Goal: Transaction & Acquisition: Purchase product/service

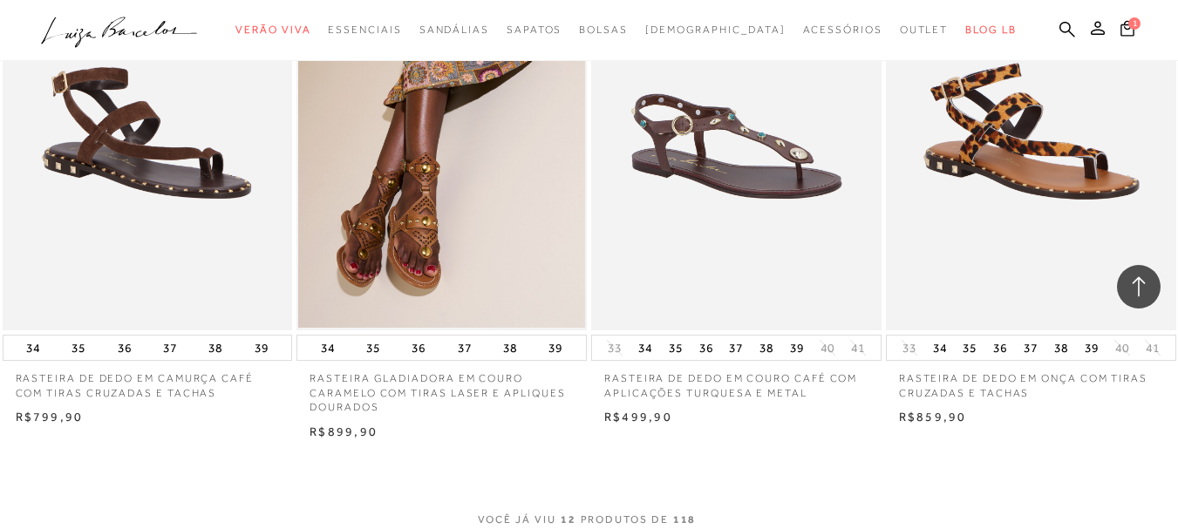
scroll to position [1657, 0]
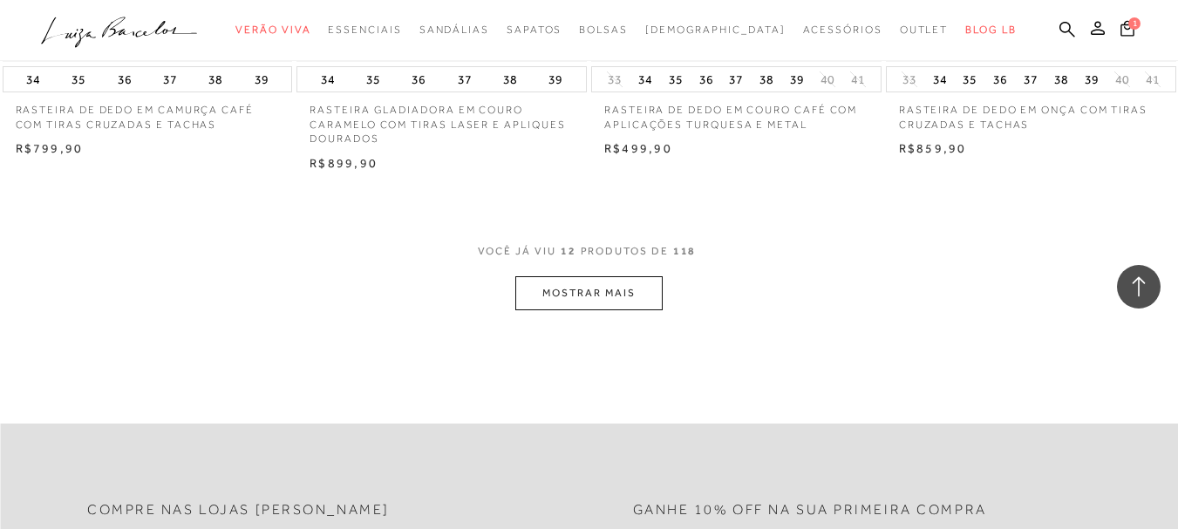
click at [549, 275] on div "VOCê JÁ VIU 12 PRODUTOS DE 118" at bounding box center [589, 260] width 223 height 32
click at [591, 288] on button "MOSTRAR MAIS" at bounding box center [588, 293] width 147 height 34
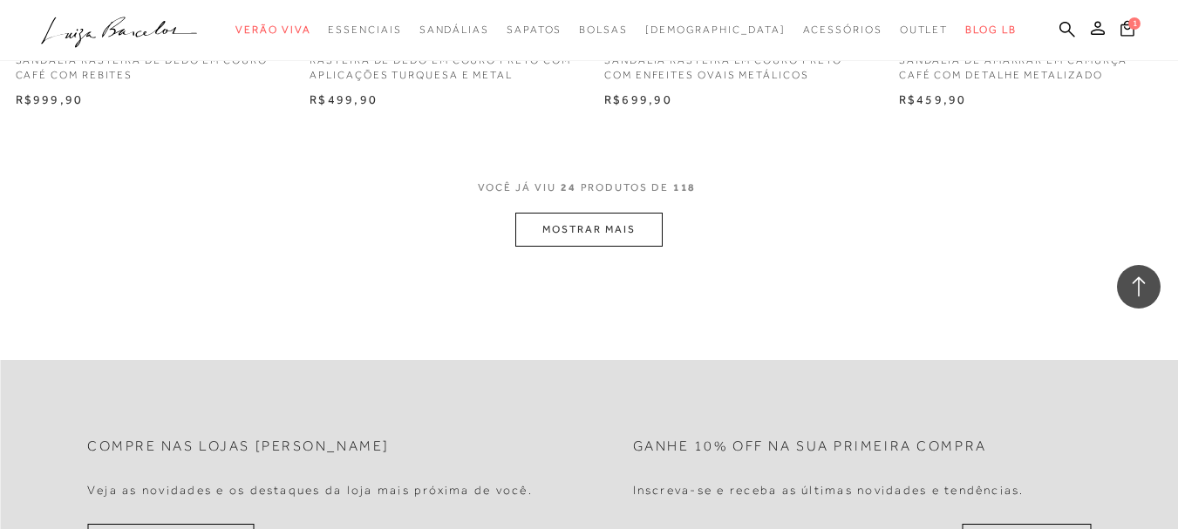
scroll to position [3401, 0]
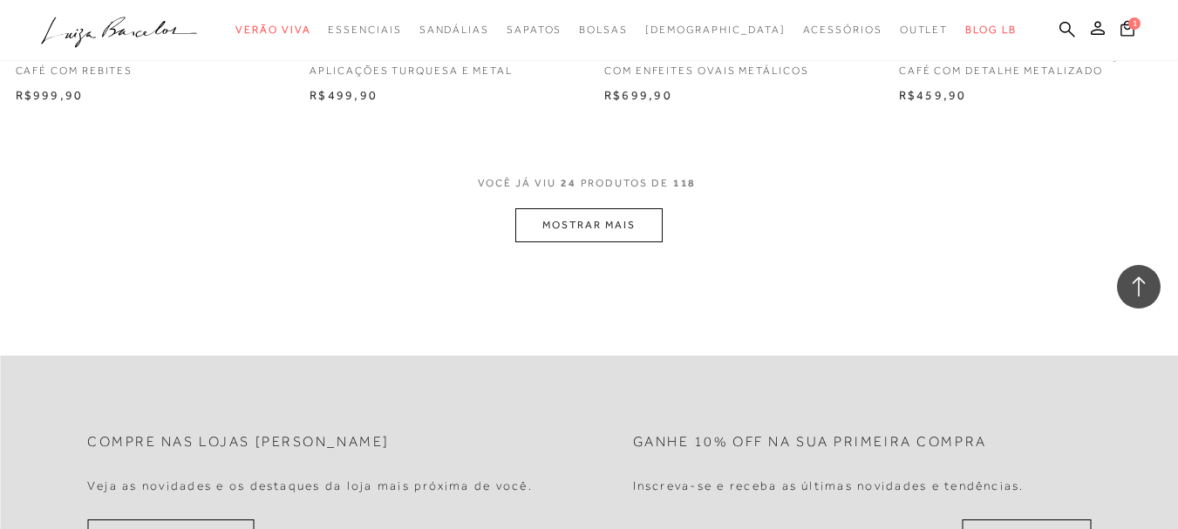
click at [602, 227] on button "MOSTRAR MAIS" at bounding box center [588, 225] width 147 height 34
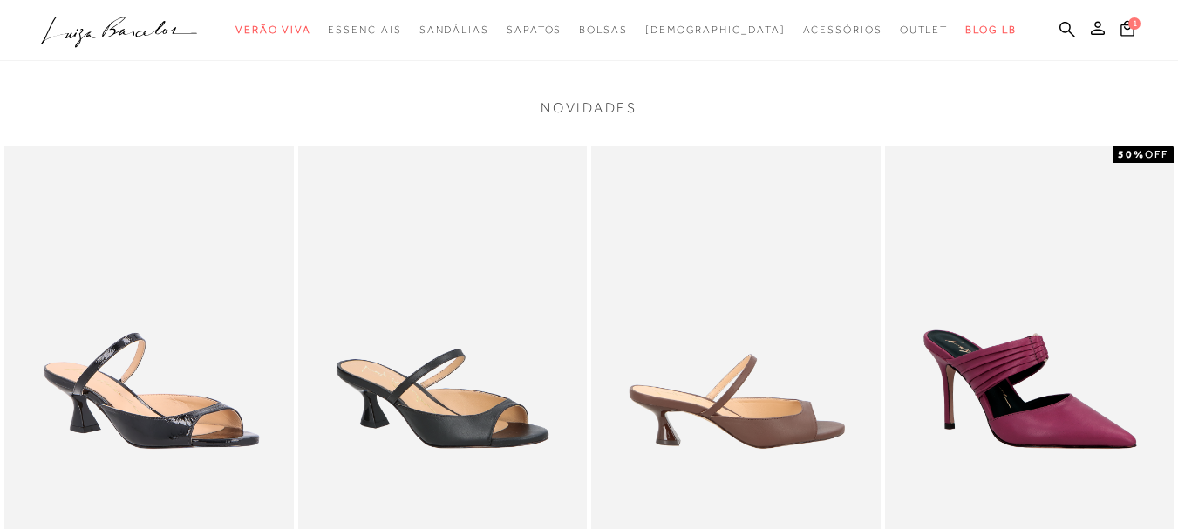
scroll to position [1919, 0]
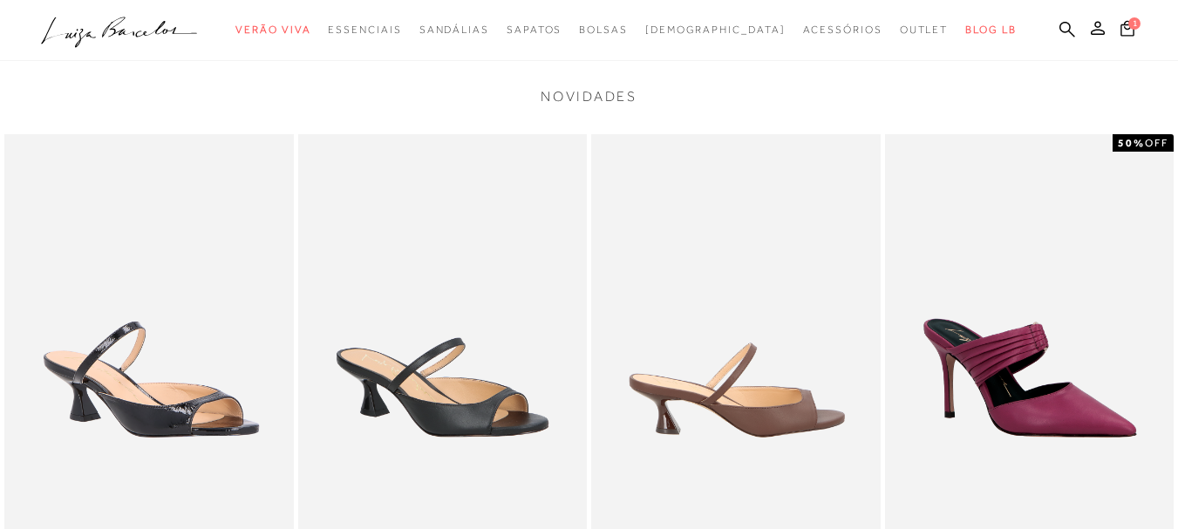
drag, startPoint x: 153, startPoint y: 380, endPoint x: 235, endPoint y: 377, distance: 82.9
click at [154, 380] on img at bounding box center [149, 350] width 290 height 433
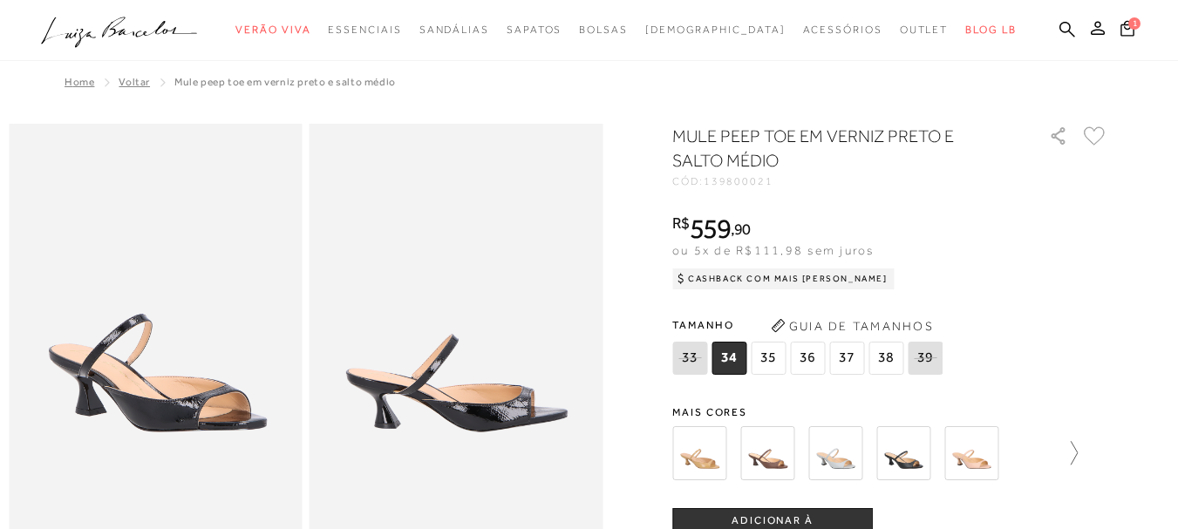
click at [1078, 453] on icon at bounding box center [1074, 453] width 7 height 24
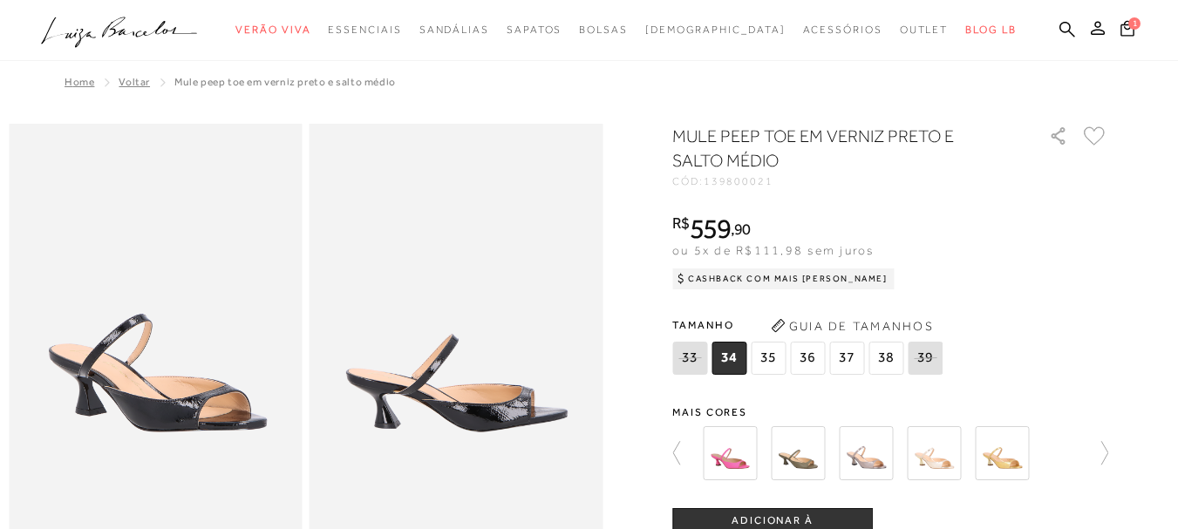
click at [804, 459] on img at bounding box center [798, 453] width 54 height 54
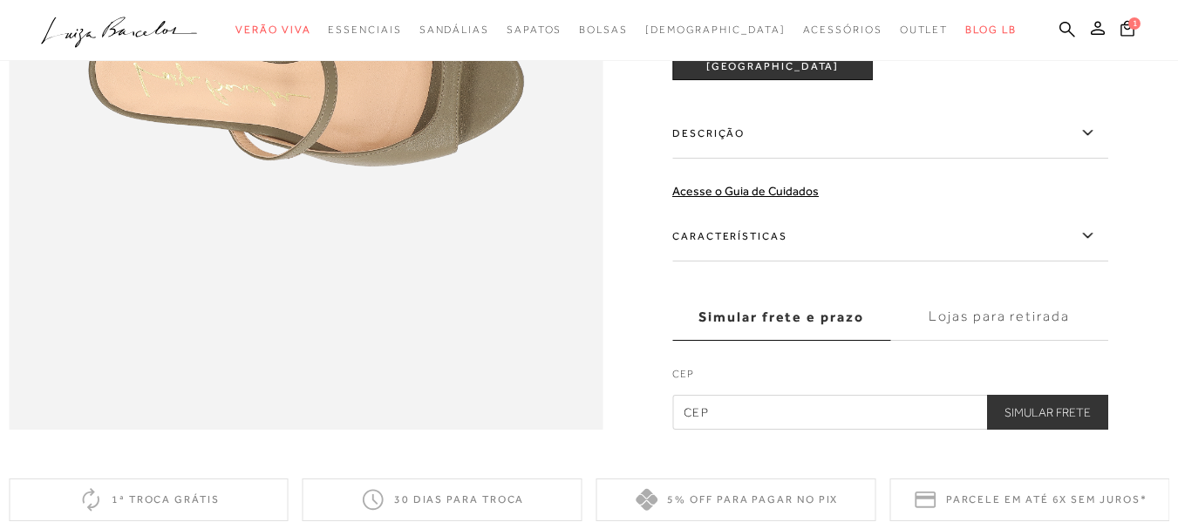
scroll to position [1280, 0]
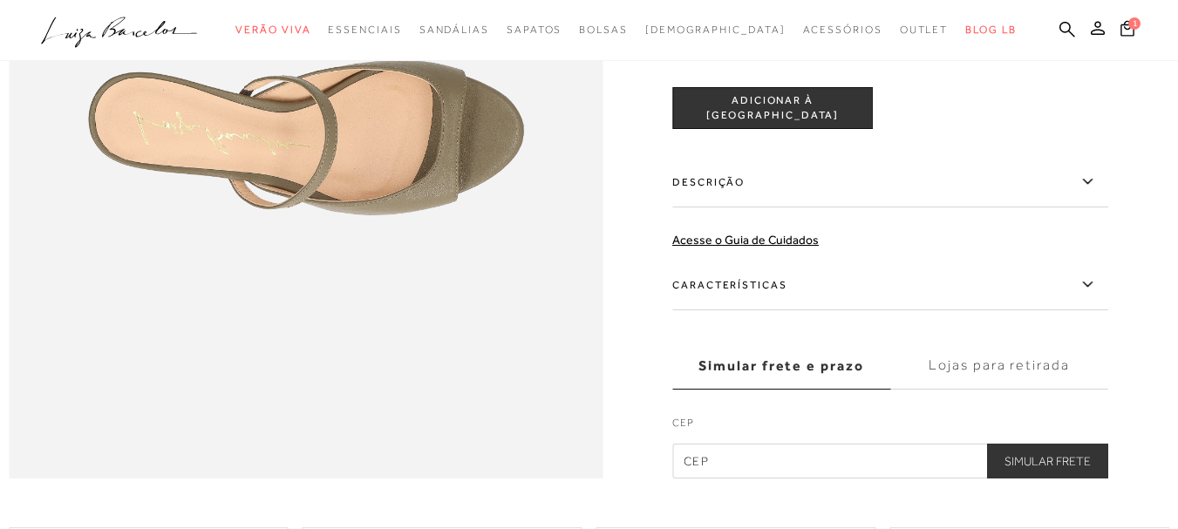
click at [1074, 208] on label "Descrição" at bounding box center [890, 182] width 436 height 51
click at [0, 0] on input "Descrição" at bounding box center [0, 0] width 0 height 0
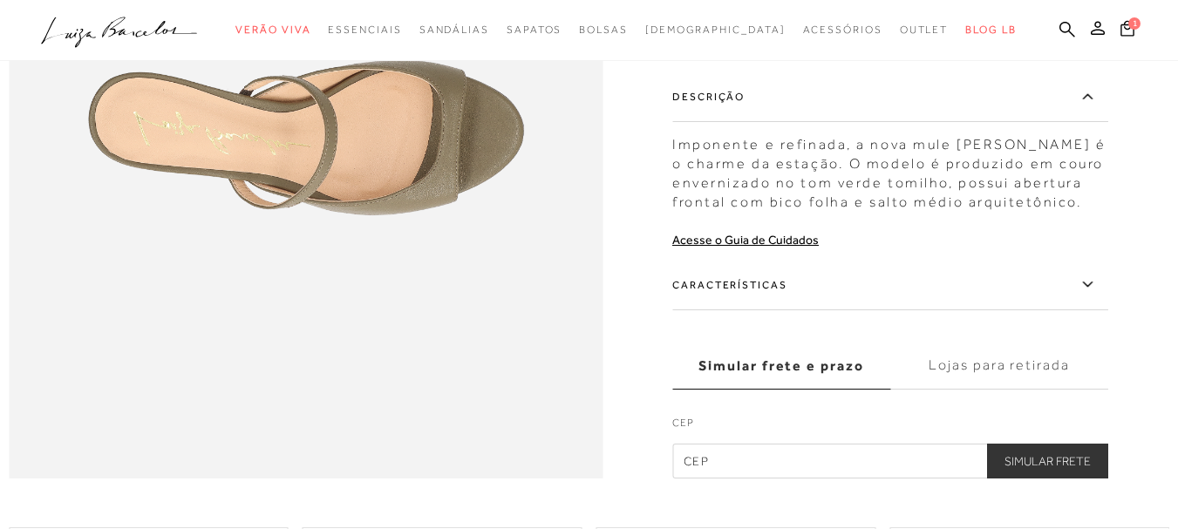
click at [761, 310] on label "Características" at bounding box center [890, 285] width 436 height 51
click at [0, 0] on input "Características" at bounding box center [0, 0] width 0 height 0
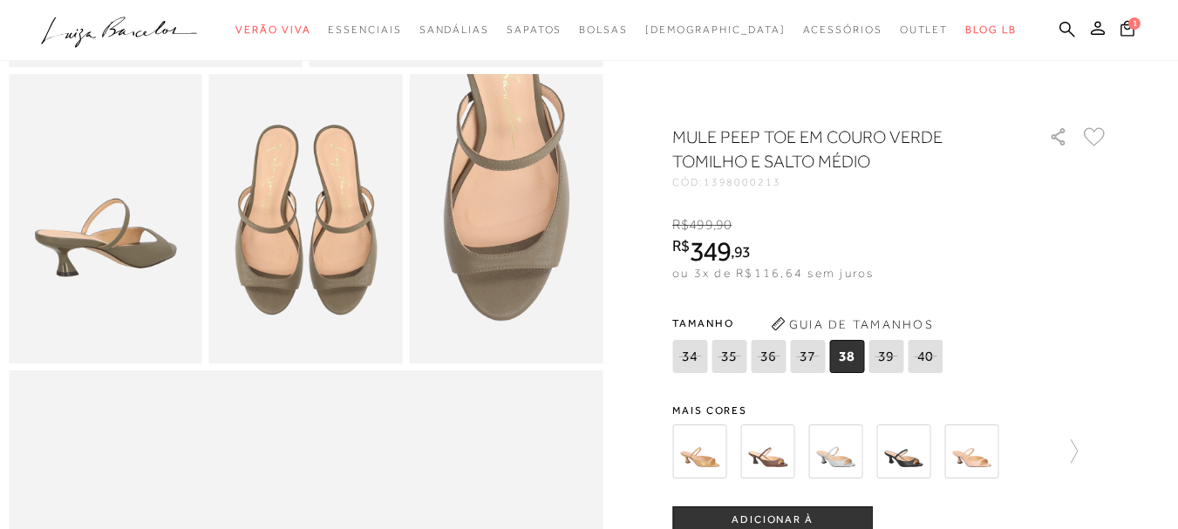
scroll to position [495, 0]
click at [1121, 32] on icon at bounding box center [1128, 28] width 14 height 17
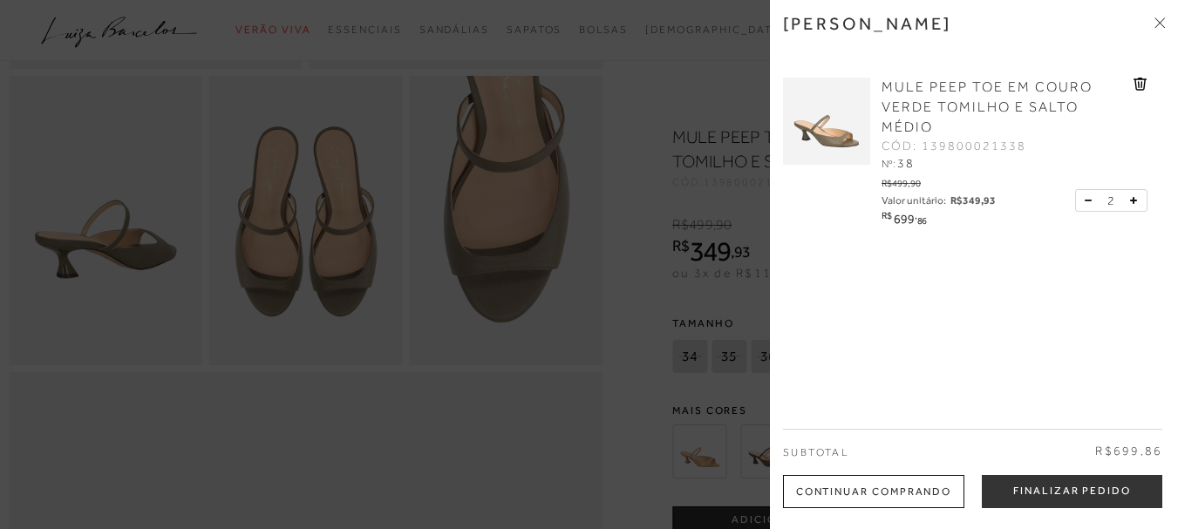
click at [1085, 200] on icon at bounding box center [1089, 201] width 8 height 2
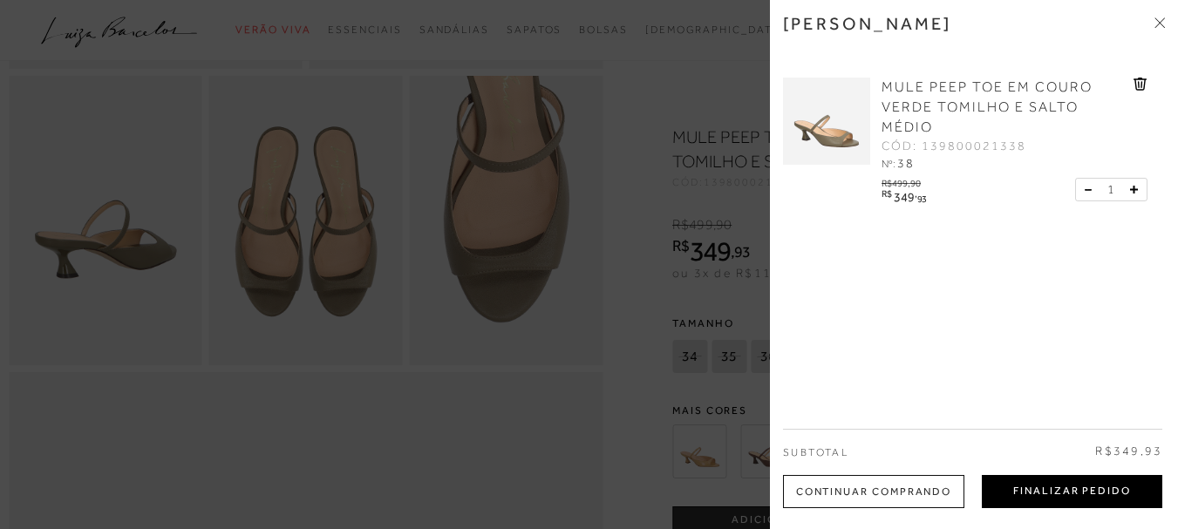
click at [1088, 486] on button "Finalizar Pedido" at bounding box center [1072, 491] width 181 height 33
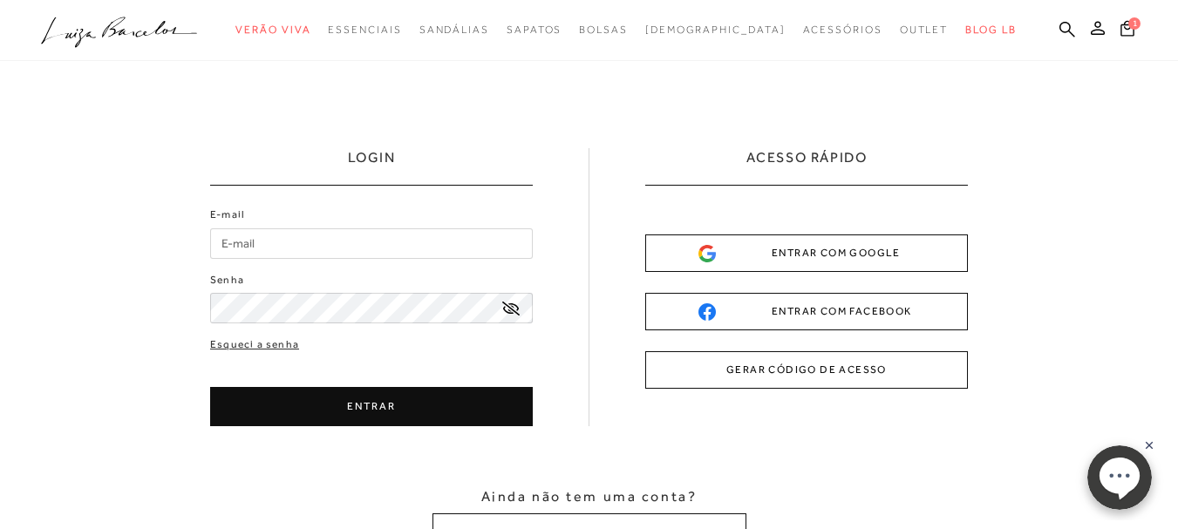
click at [348, 241] on input "E-mail" at bounding box center [371, 243] width 323 height 31
click at [264, 243] on input "E-mail" at bounding box center [371, 243] width 323 height 31
click at [376, 400] on button "ENTRAR" at bounding box center [371, 406] width 323 height 39
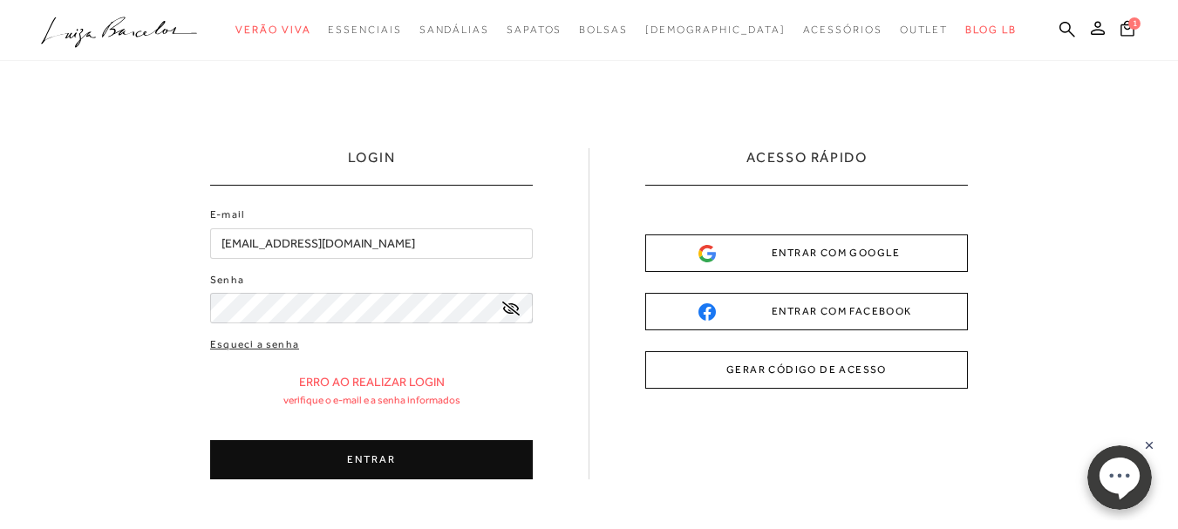
click at [324, 243] on input "andreza-fernadnes93@hotmail.com" at bounding box center [371, 243] width 323 height 31
type input "andreza-fernandes93@hotmail.com"
click at [422, 466] on button "ENTRAR" at bounding box center [371, 459] width 323 height 39
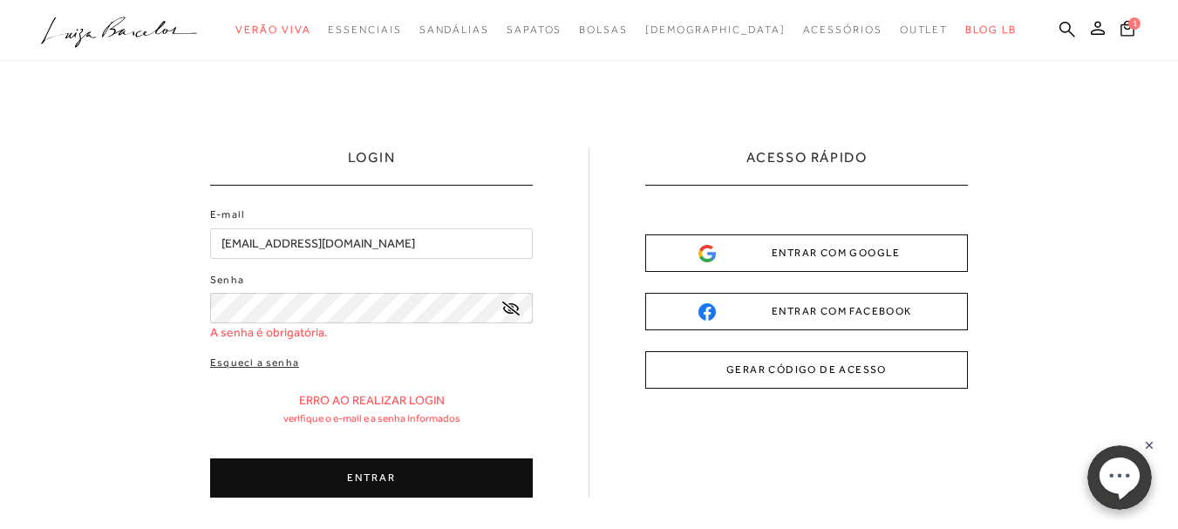
drag, startPoint x: 297, startPoint y: 253, endPoint x: 64, endPoint y: 263, distance: 234.0
click at [64, 263] on div "LOGIN E-mail andreza-fernandes93@hotmail.com Senha" at bounding box center [589, 387] width 1178 height 652
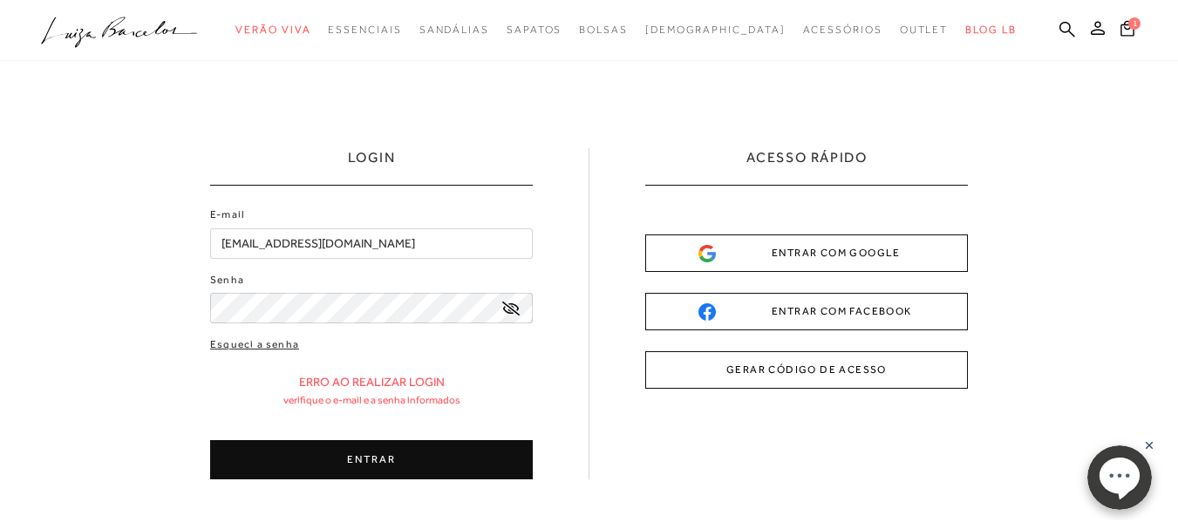
click at [363, 455] on button "ENTRAR" at bounding box center [371, 459] width 323 height 39
click at [1091, 24] on icon at bounding box center [1098, 28] width 14 height 14
click at [518, 311] on icon at bounding box center [510, 309] width 17 height 14
click at [315, 457] on button "ENTRAR" at bounding box center [371, 459] width 323 height 39
click at [439, 460] on button "ENTRAR" at bounding box center [371, 459] width 323 height 39
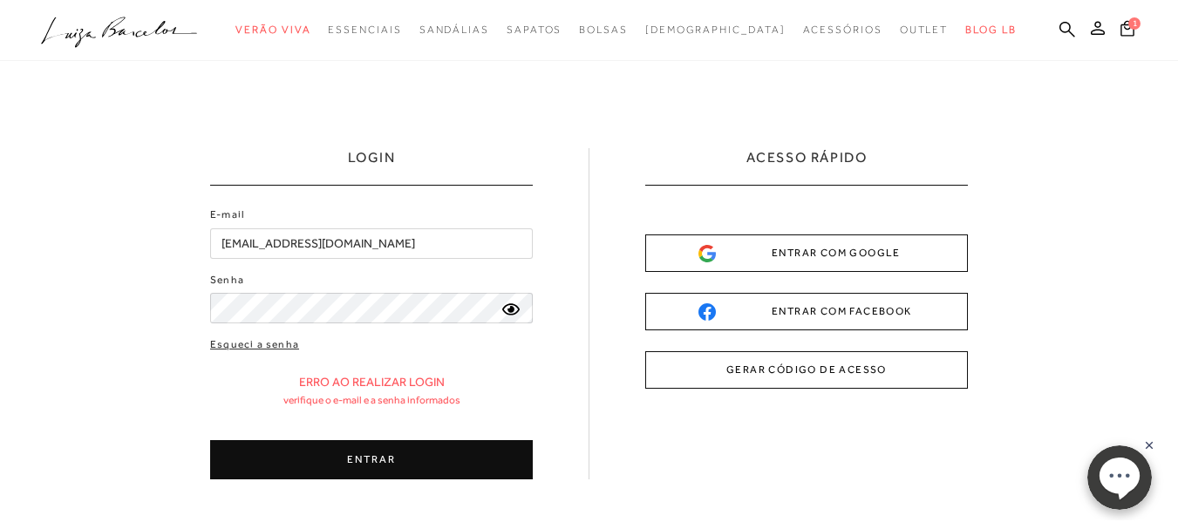
click at [413, 467] on button "ENTRAR" at bounding box center [371, 459] width 323 height 39
click at [473, 438] on div "Esqueci a senha Erro ao realizar login Verifique o e-mail e a senha informados …" at bounding box center [371, 408] width 323 height 143
click at [365, 453] on button "ENTRAR" at bounding box center [371, 459] width 323 height 39
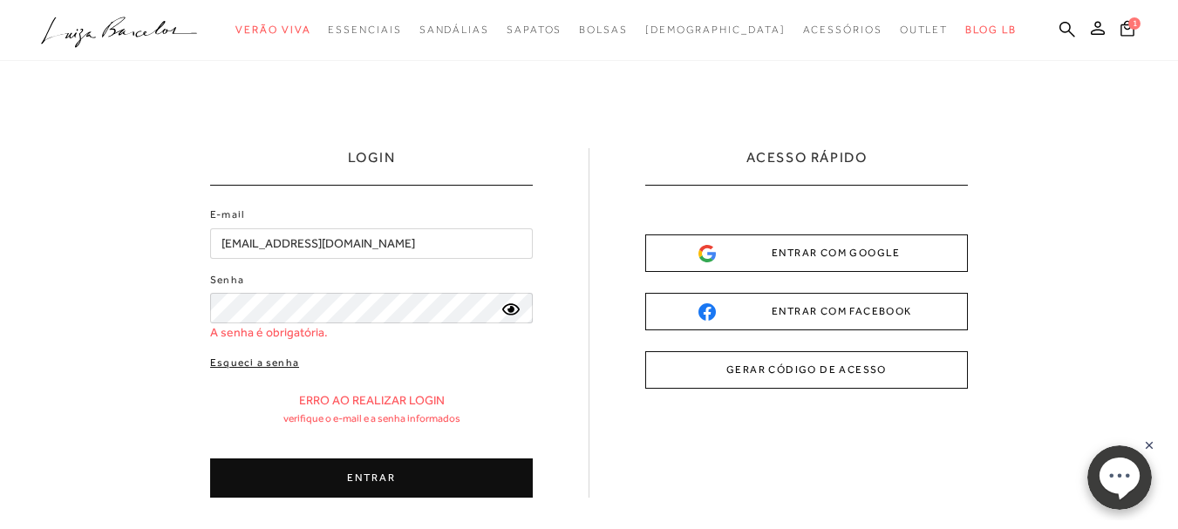
click at [273, 358] on link "Esqueci a senha" at bounding box center [254, 363] width 89 height 17
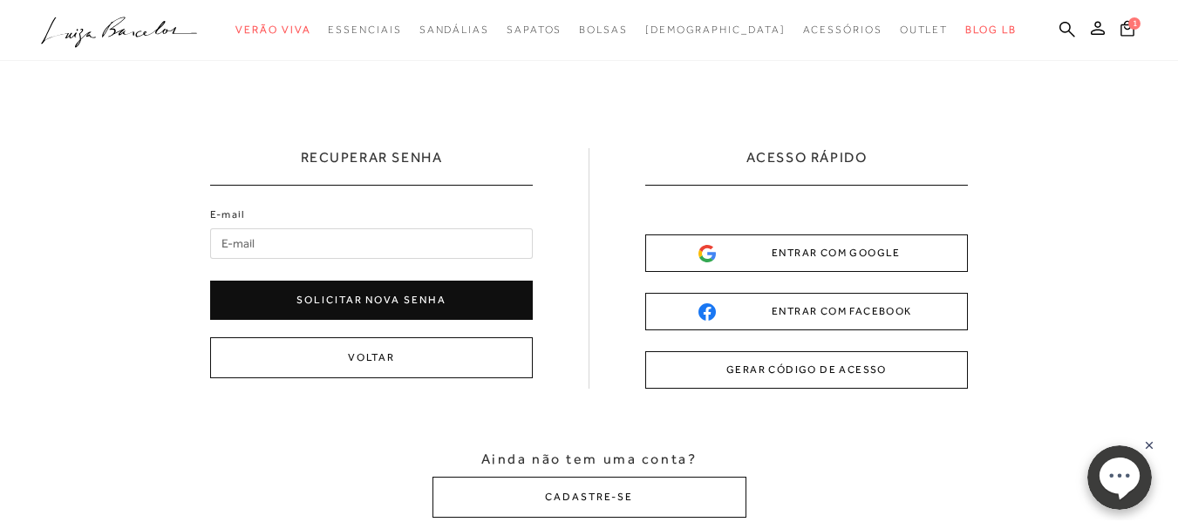
click at [257, 249] on input "E-mail" at bounding box center [371, 243] width 323 height 31
type input "andreza-fernandes93@hotmail.com"
click at [330, 310] on button "Solicitar nova senha" at bounding box center [371, 300] width 323 height 39
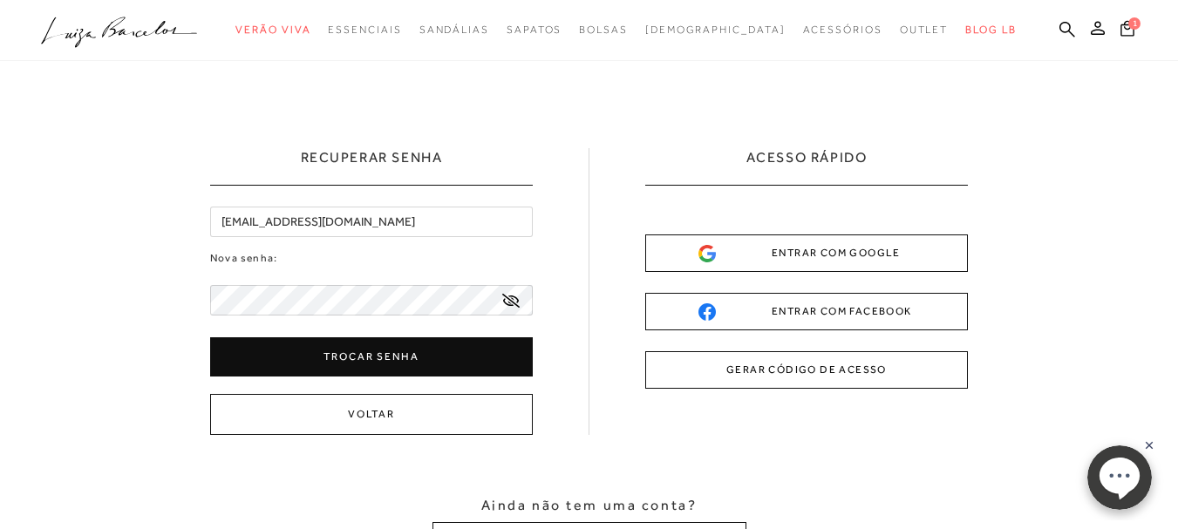
type input "[EMAIL_ADDRESS][DOMAIN_NAME]"
click at [507, 301] on icon at bounding box center [510, 301] width 17 height 14
click at [402, 351] on button "Trocar senha" at bounding box center [371, 357] width 323 height 39
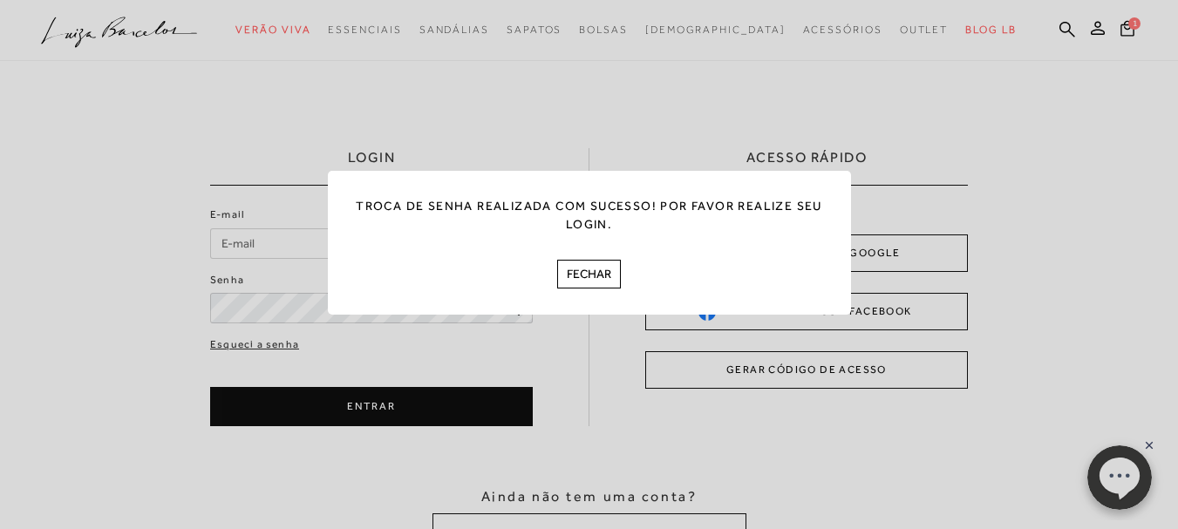
click at [603, 272] on button "FECHAR" at bounding box center [589, 274] width 64 height 29
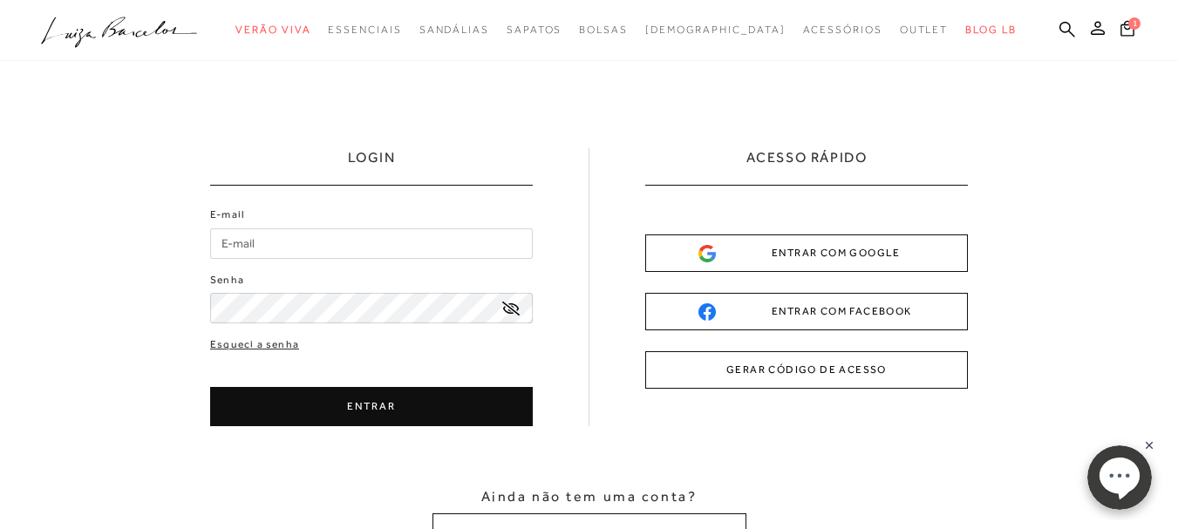
click at [390, 254] on input "E-mail" at bounding box center [371, 243] width 323 height 31
type input "[EMAIL_ADDRESS][DOMAIN_NAME]"
click at [329, 324] on div "E-mail andreza-fernandes93@hotmail.com Senha Esqueci a senha" at bounding box center [371, 317] width 323 height 220
click at [331, 317] on div "E-mail andreza-fernandes93@hotmail.com Senha Esqueci a senha" at bounding box center [371, 317] width 323 height 220
click at [390, 392] on button "ENTRAR" at bounding box center [371, 406] width 323 height 39
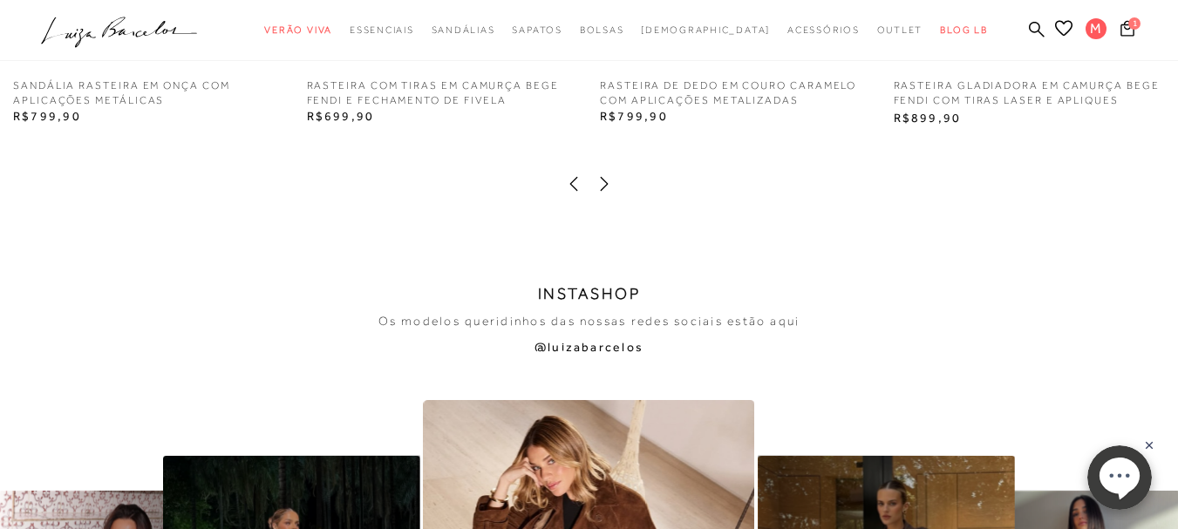
scroll to position [2791, 0]
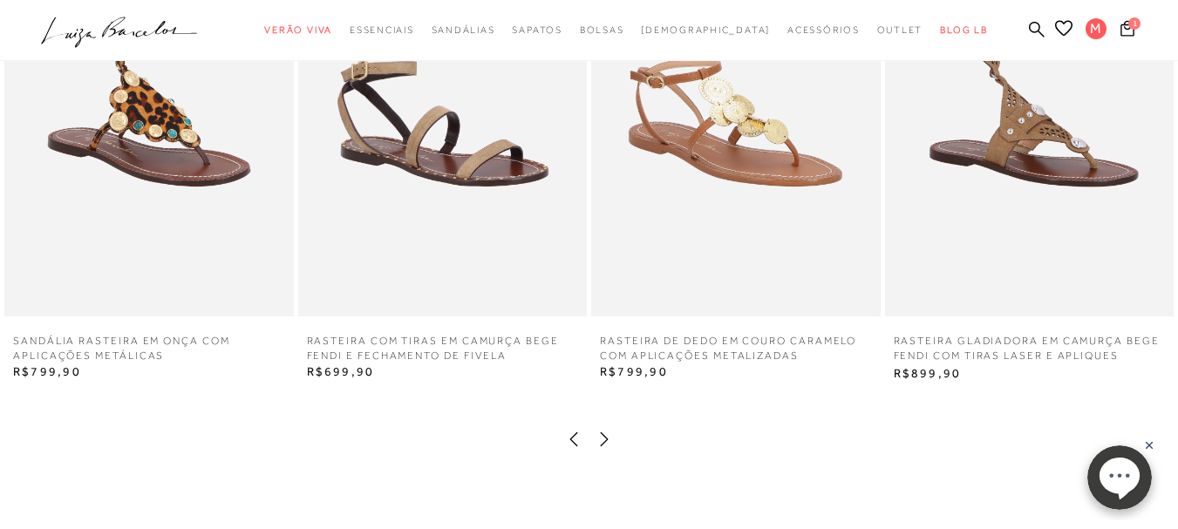
click at [606, 437] on icon at bounding box center [604, 439] width 17 height 17
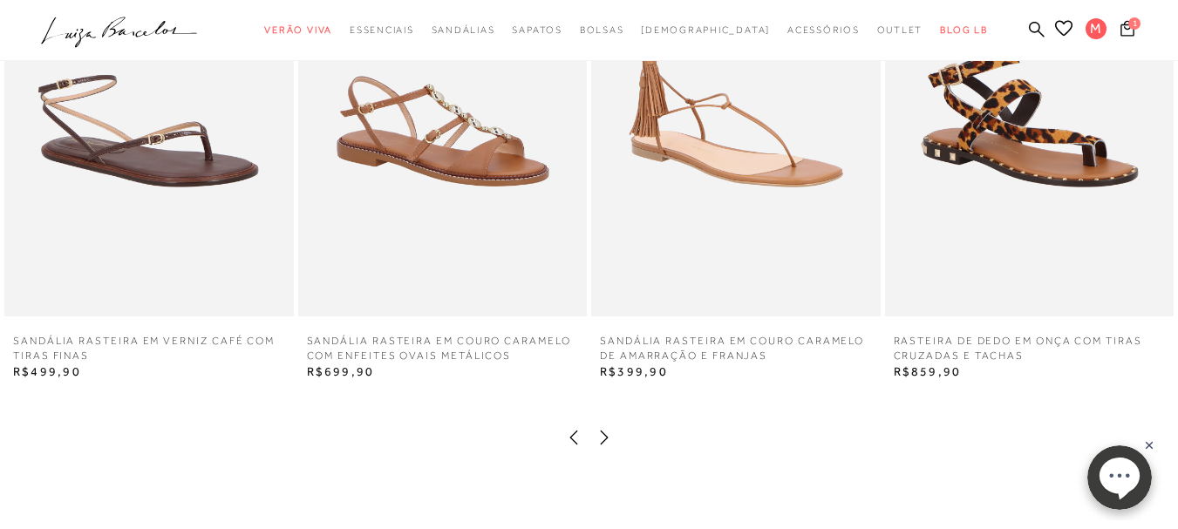
click at [606, 437] on icon at bounding box center [604, 437] width 17 height 17
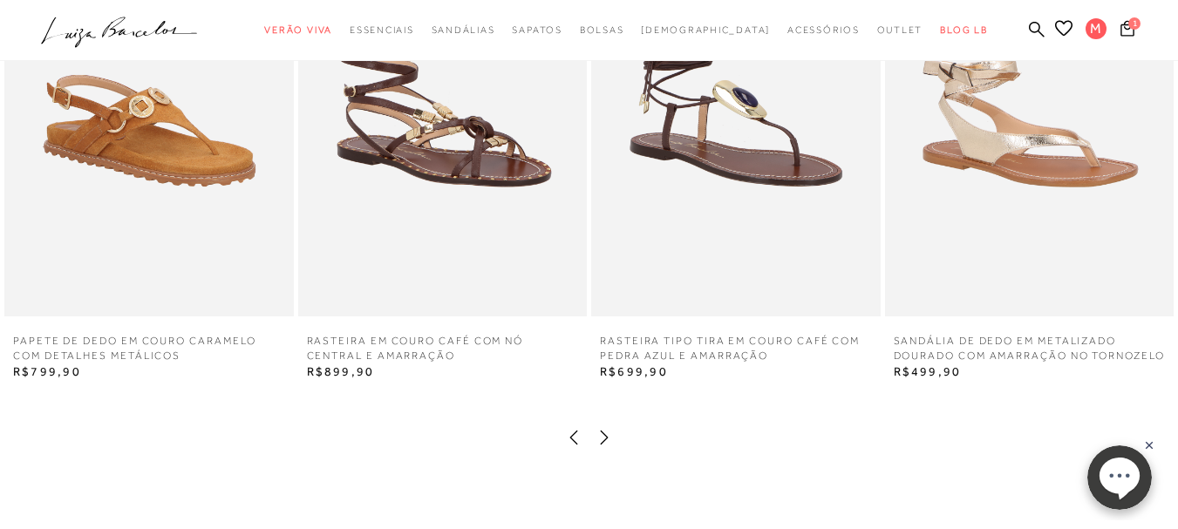
click at [567, 440] on icon at bounding box center [573, 437] width 17 height 17
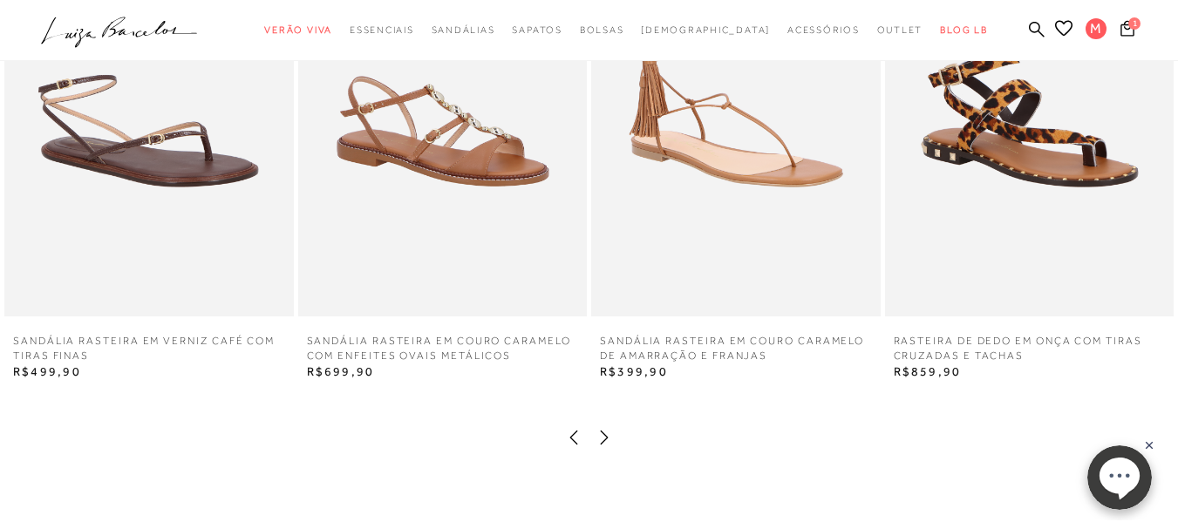
click at [599, 433] on icon at bounding box center [604, 437] width 17 height 17
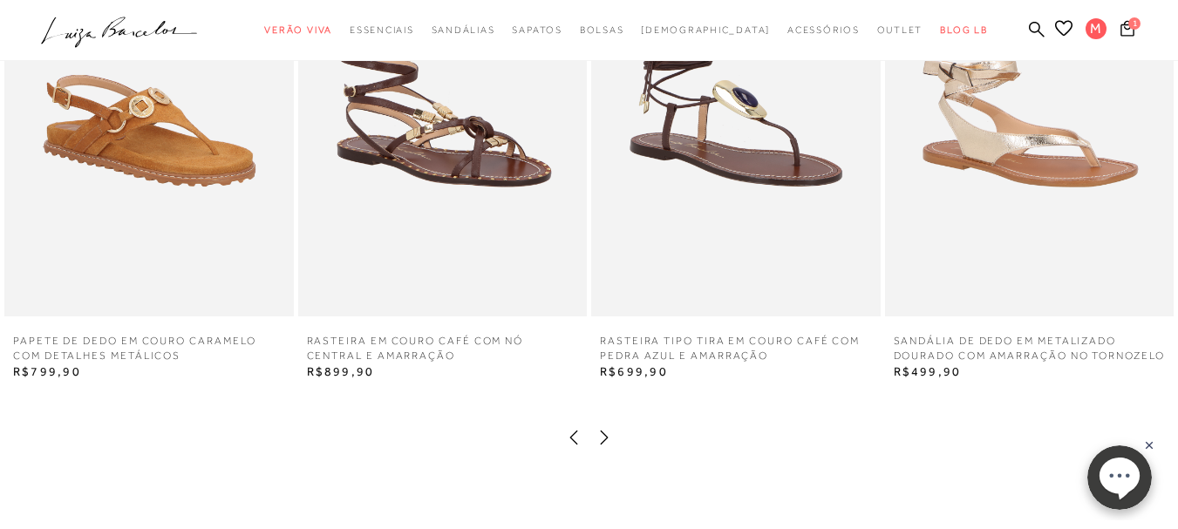
click at [607, 435] on icon at bounding box center [604, 437] width 17 height 17
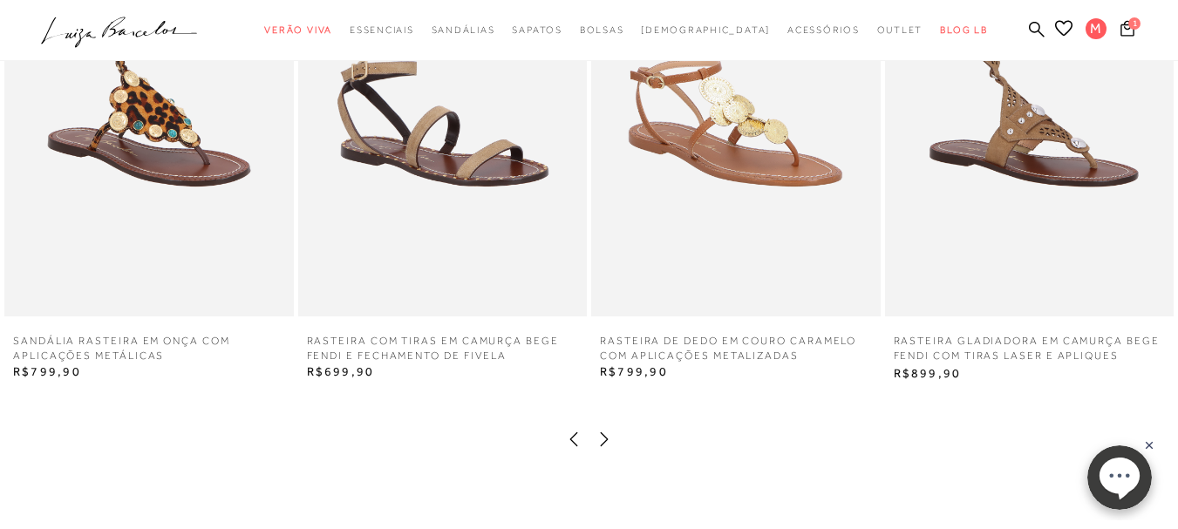
click at [608, 435] on icon at bounding box center [604, 439] width 17 height 17
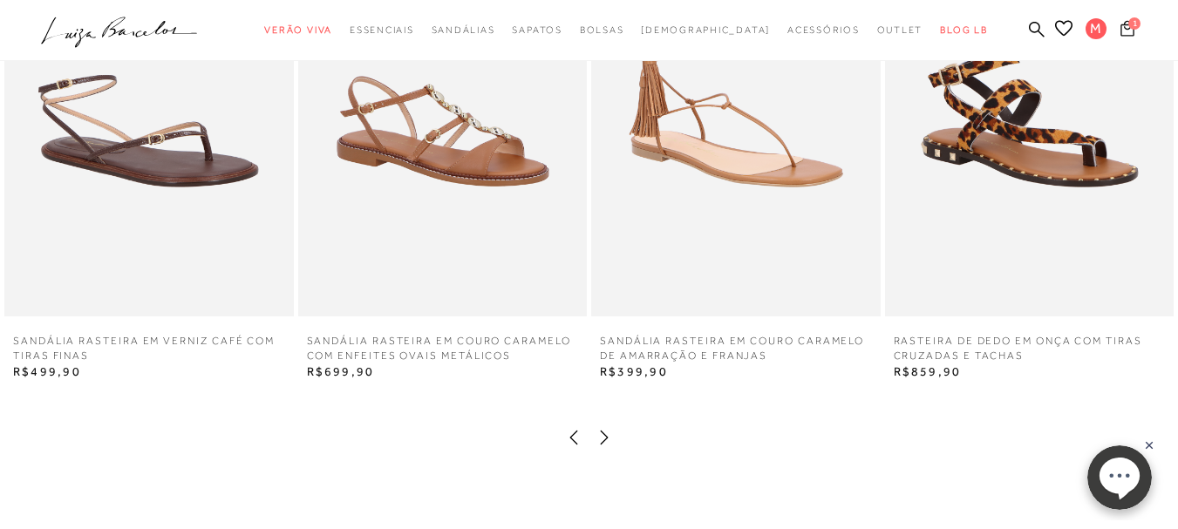
click at [1115, 31] on button "1" at bounding box center [1127, 31] width 24 height 24
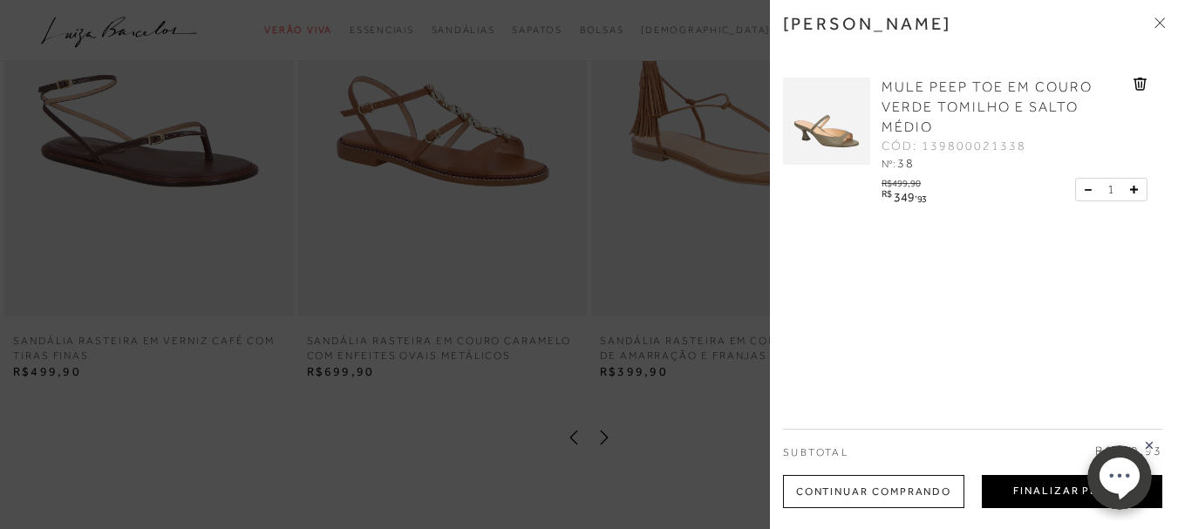
click at [1023, 487] on button "Finalizar Pedido" at bounding box center [1072, 491] width 181 height 33
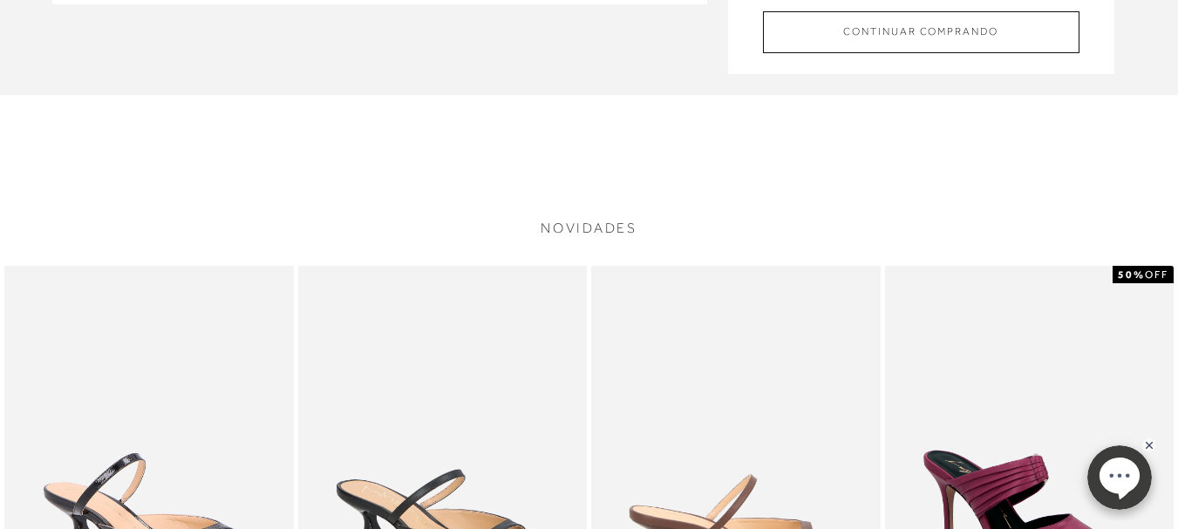
scroll to position [87, 0]
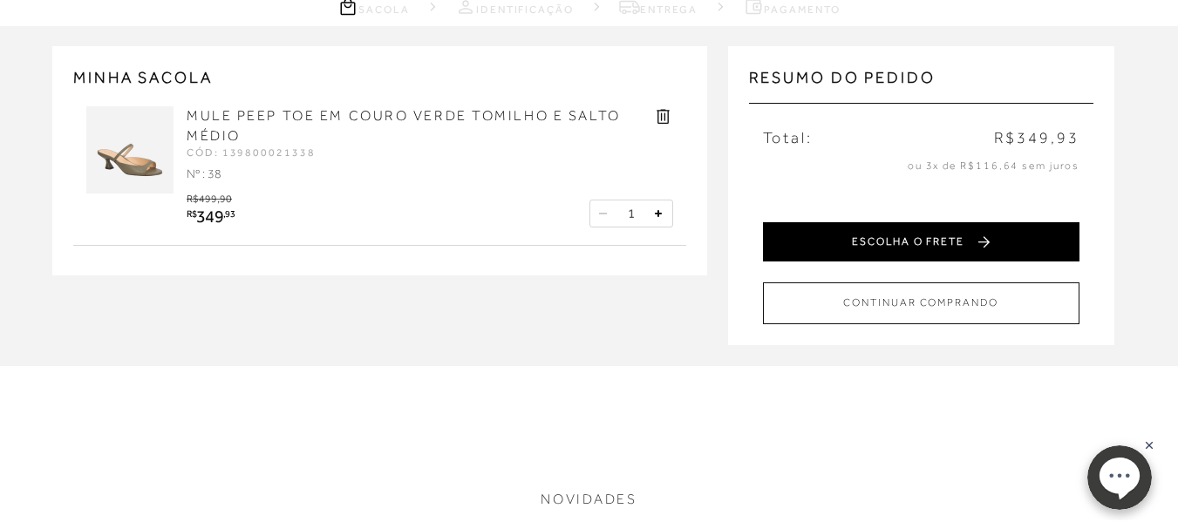
click at [913, 242] on button "ESCOLHA O FRETE" at bounding box center [921, 241] width 317 height 39
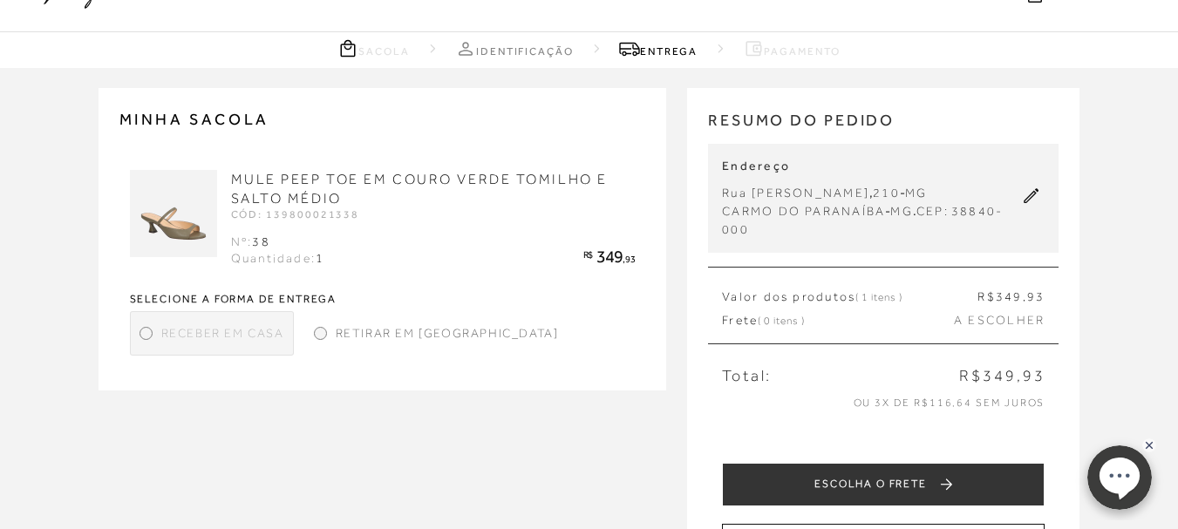
scroll to position [87, 0]
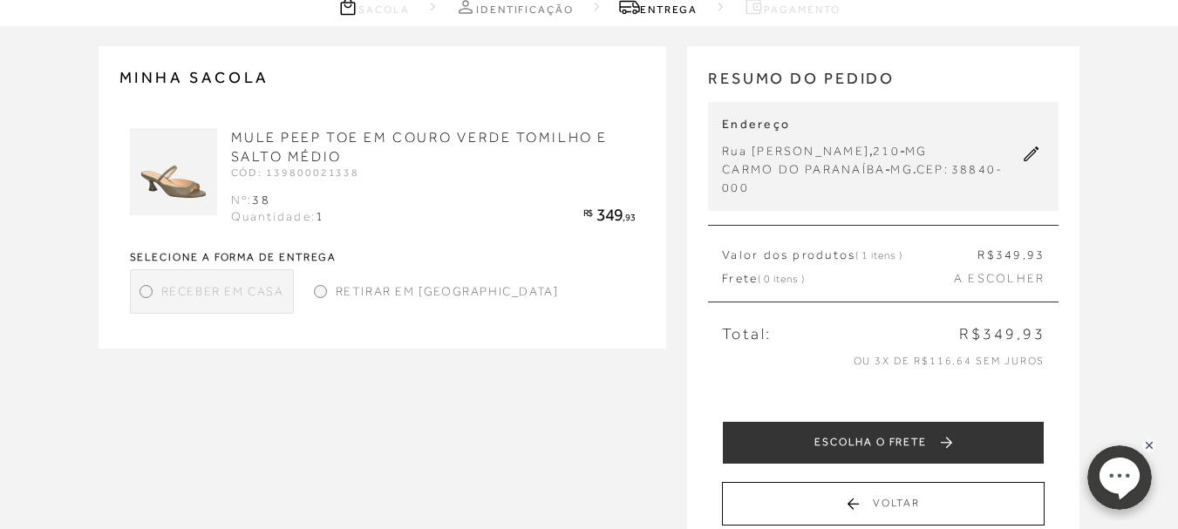
click at [1026, 150] on icon at bounding box center [1032, 155] width 16 height 16
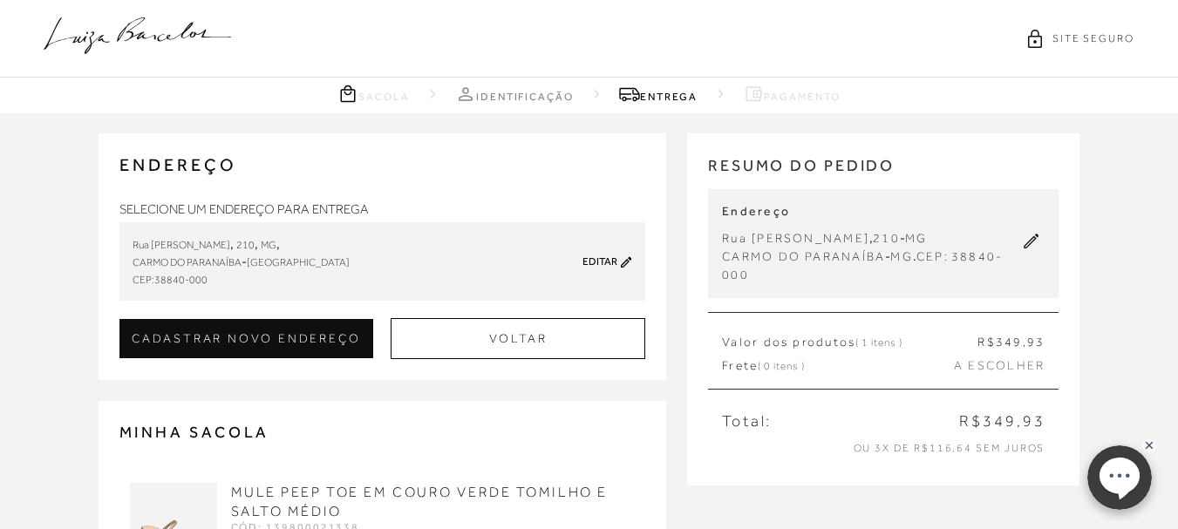
click at [1026, 239] on icon at bounding box center [1032, 242] width 16 height 16
click at [609, 264] on link "Editar" at bounding box center [600, 262] width 35 height 12
type input "ANDREZA FERNANDES DE MELO"
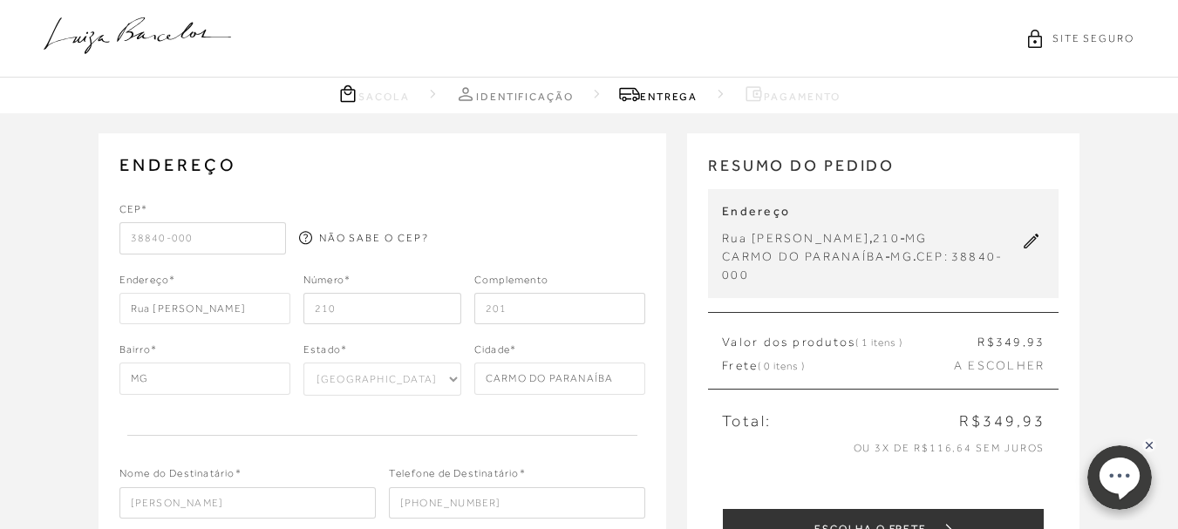
click at [211, 239] on input "38840-000" at bounding box center [202, 237] width 167 height 31
drag, startPoint x: 211, startPoint y: 239, endPoint x: 124, endPoint y: 242, distance: 87.2
click at [124, 241] on input "38840-000" at bounding box center [202, 237] width 167 height 31
type input "38844-014"
type input "Avenida João Batista da Silva"
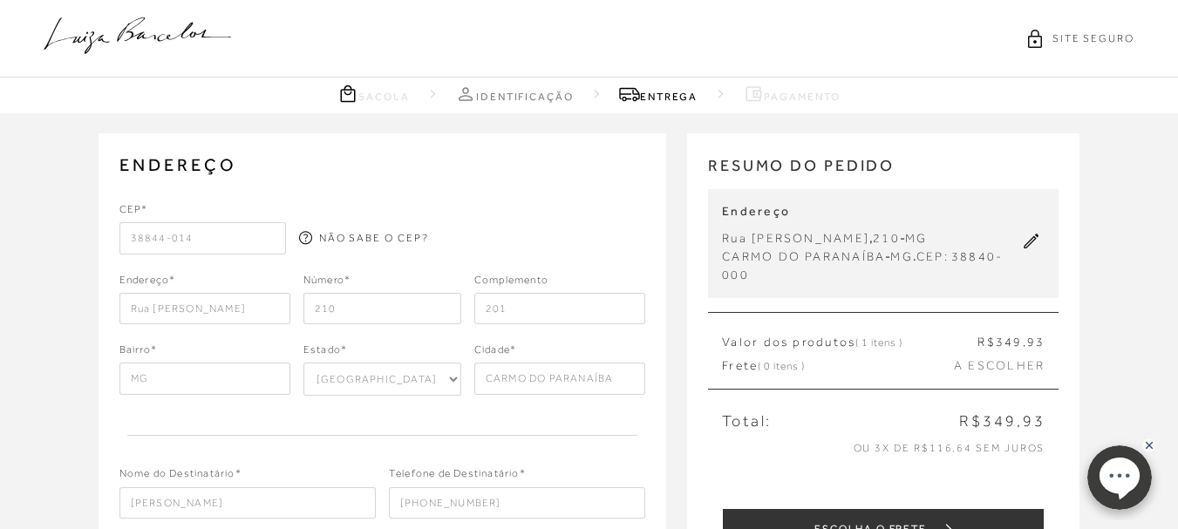
type input "JK"
type input "Carmo do Paranaíba"
